Goal: Task Accomplishment & Management: Manage account settings

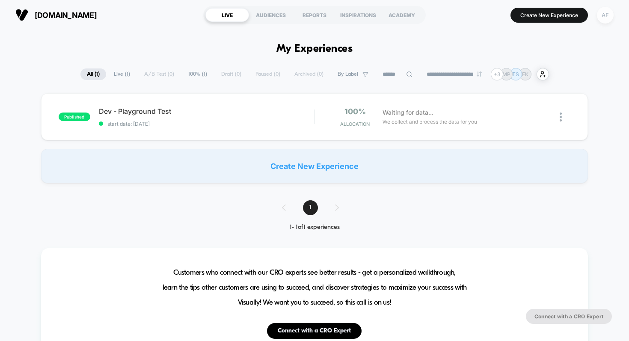
click at [604, 18] on div "AF" at bounding box center [605, 15] width 17 height 17
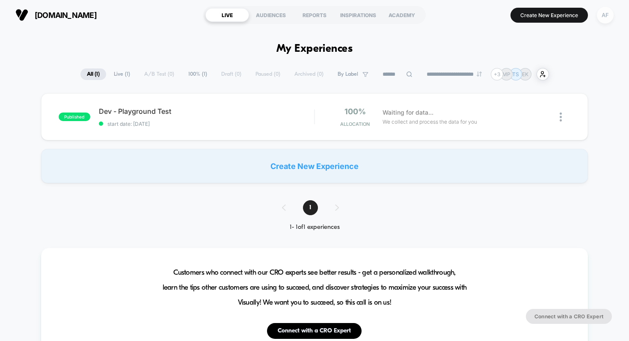
click at [602, 16] on div "AF" at bounding box center [605, 15] width 17 height 17
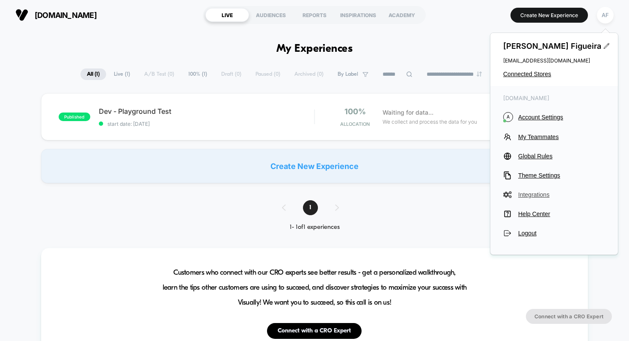
click at [534, 193] on span "Integrations" at bounding box center [561, 194] width 87 height 7
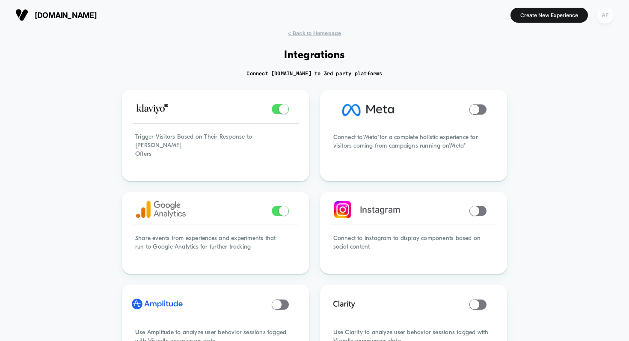
click at [607, 14] on div "AF" at bounding box center [605, 15] width 17 height 17
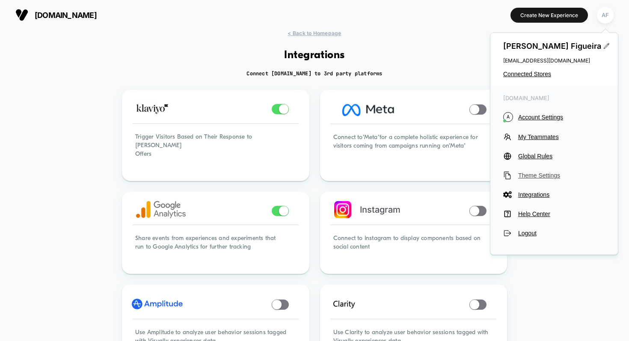
click at [527, 174] on span "Theme Settings" at bounding box center [561, 175] width 87 height 7
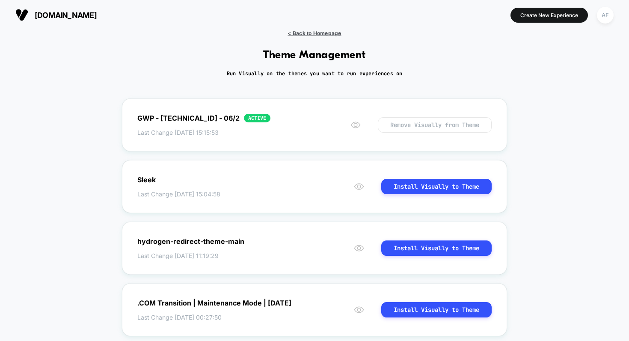
click at [307, 32] on span "< Back to Homepage" at bounding box center [313, 33] width 53 height 6
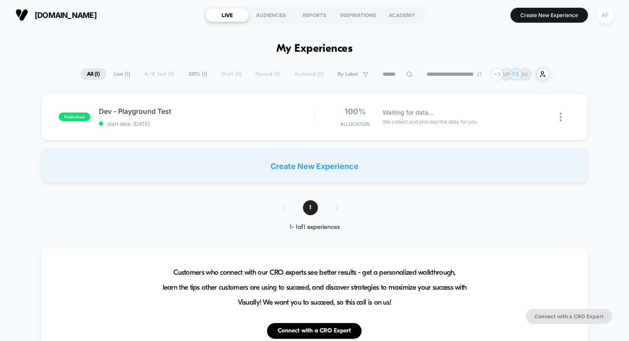
click at [606, 18] on div "AF" at bounding box center [605, 15] width 17 height 17
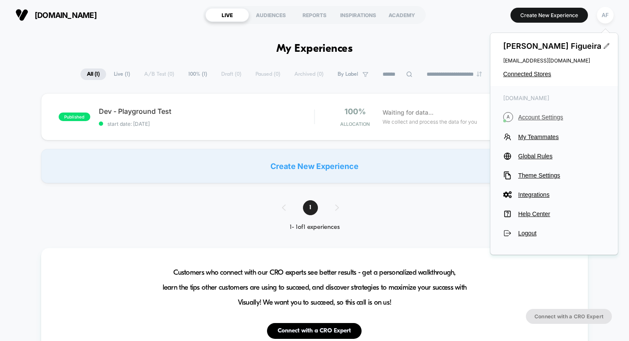
click at [538, 117] on span "Account Settings" at bounding box center [561, 117] width 87 height 7
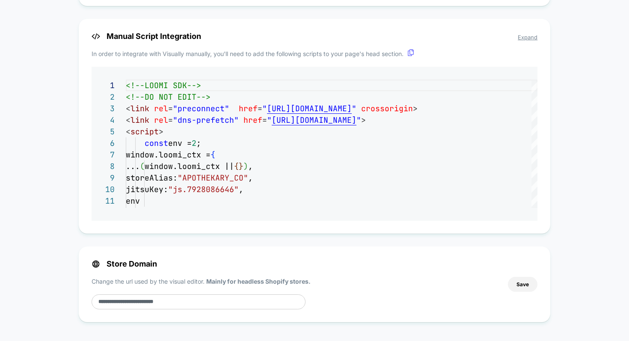
scroll to position [591, 0]
